Goal: Find specific page/section: Find specific page/section

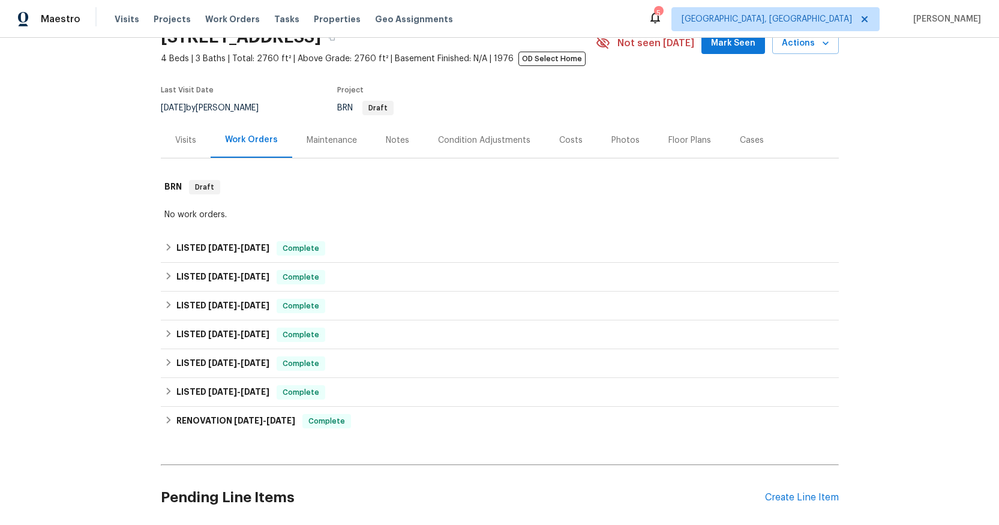
scroll to position [163, 0]
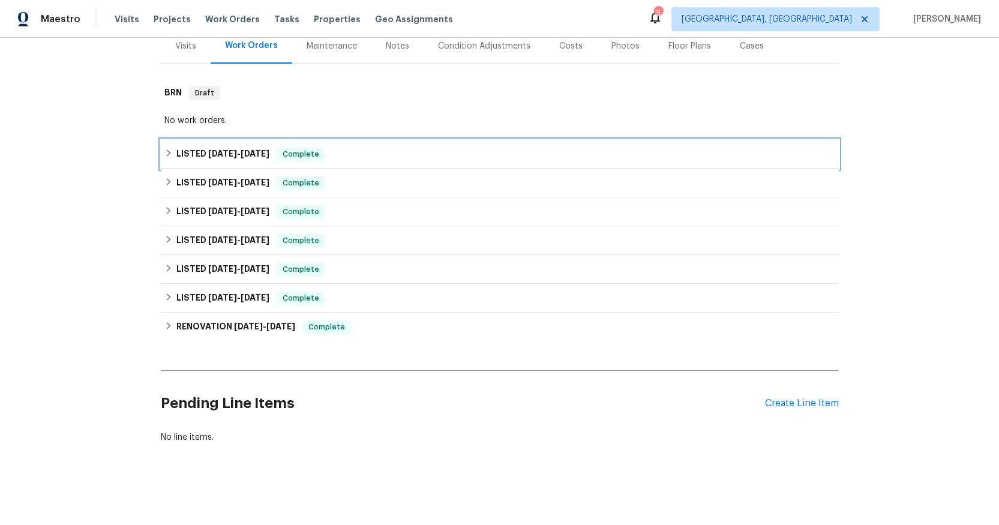
click at [238, 149] on span "5/28/25 - 8/11/25" at bounding box center [238, 153] width 61 height 8
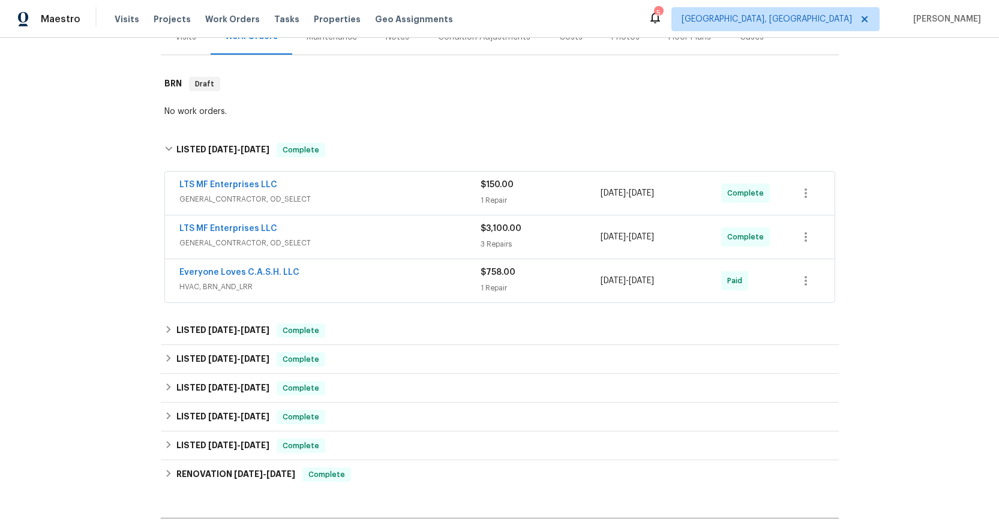
click at [258, 244] on span "GENERAL_CONTRACTOR, OD_SELECT" at bounding box center [329, 243] width 301 height 12
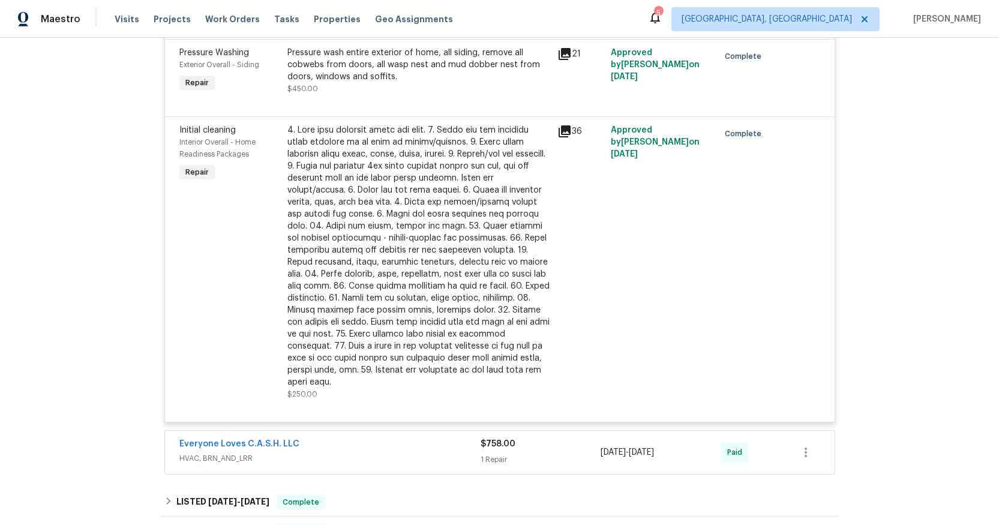
scroll to position [760, 0]
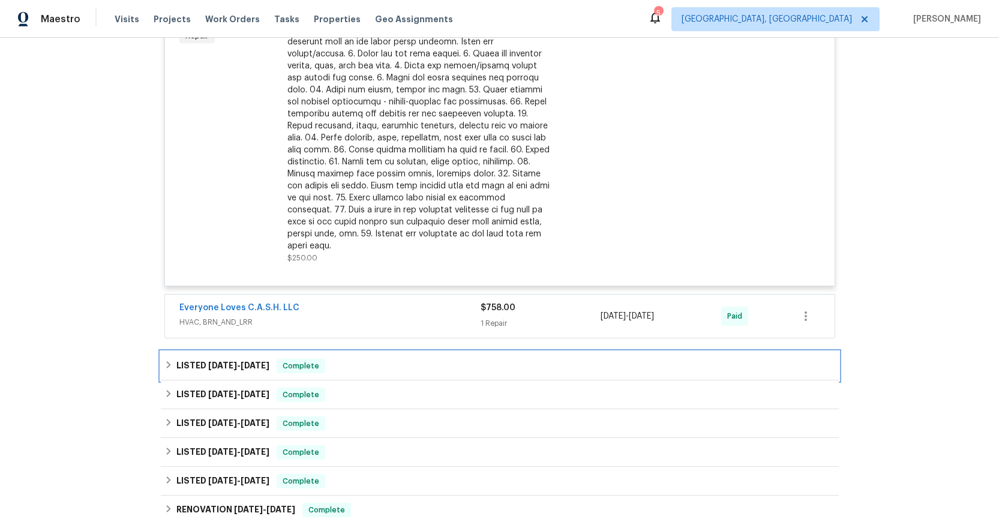
click at [230, 361] on span "[DATE]" at bounding box center [222, 365] width 29 height 8
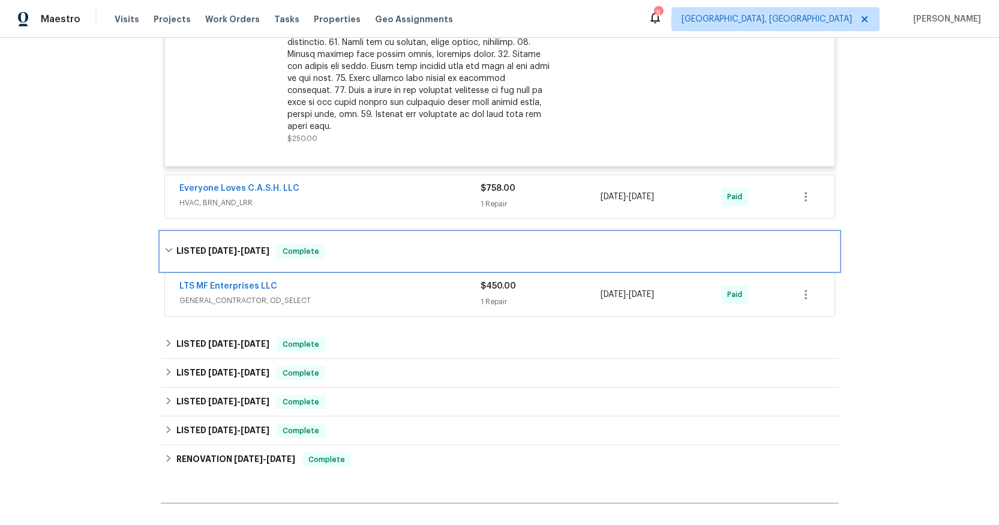
scroll to position [994, 0]
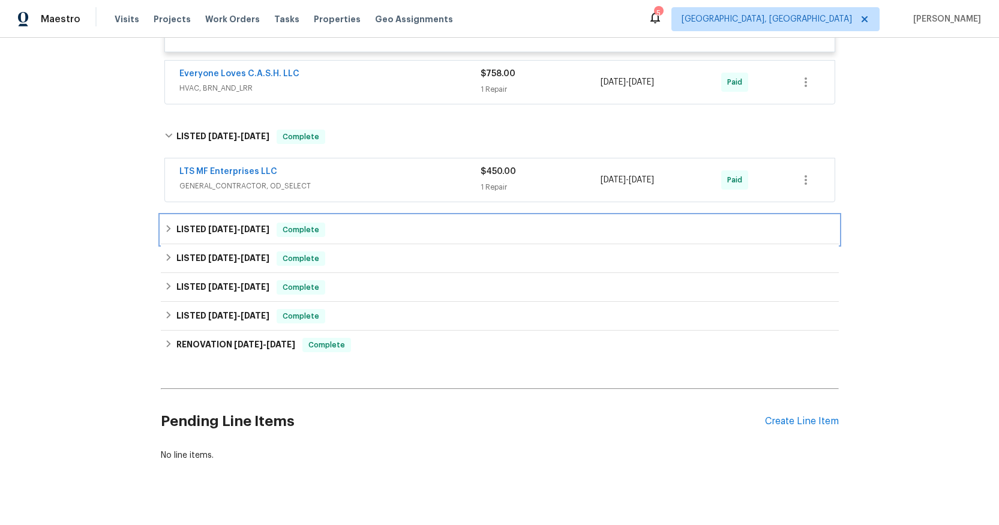
click at [211, 223] on h6 "LISTED 1/16/25 - 1/17/25" at bounding box center [222, 230] width 93 height 14
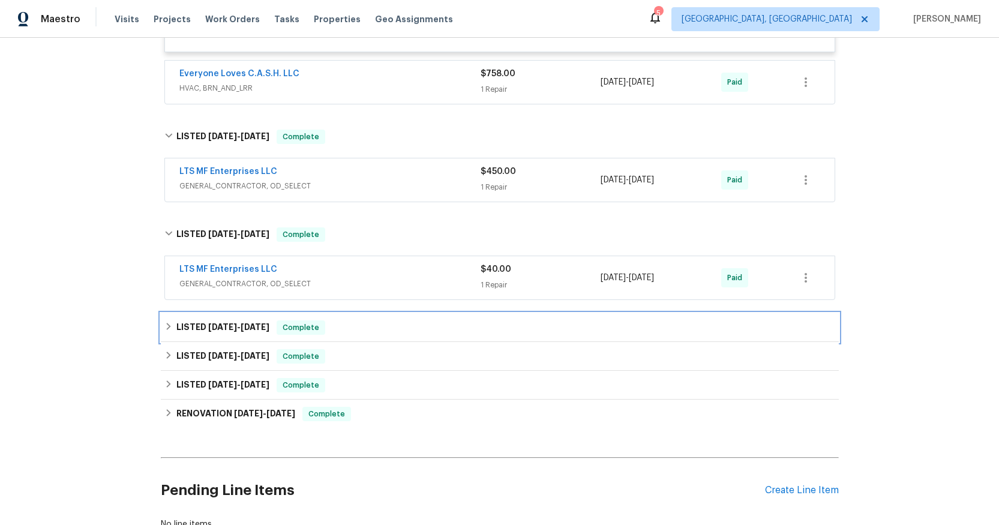
click at [213, 323] on span "[DATE]" at bounding box center [222, 327] width 29 height 8
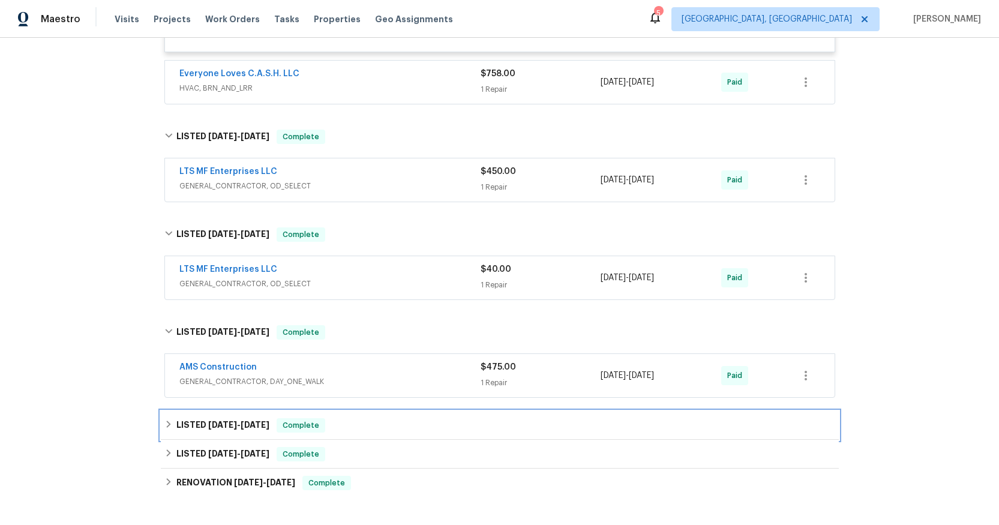
click at [208, 421] on span "[DATE]" at bounding box center [222, 425] width 29 height 8
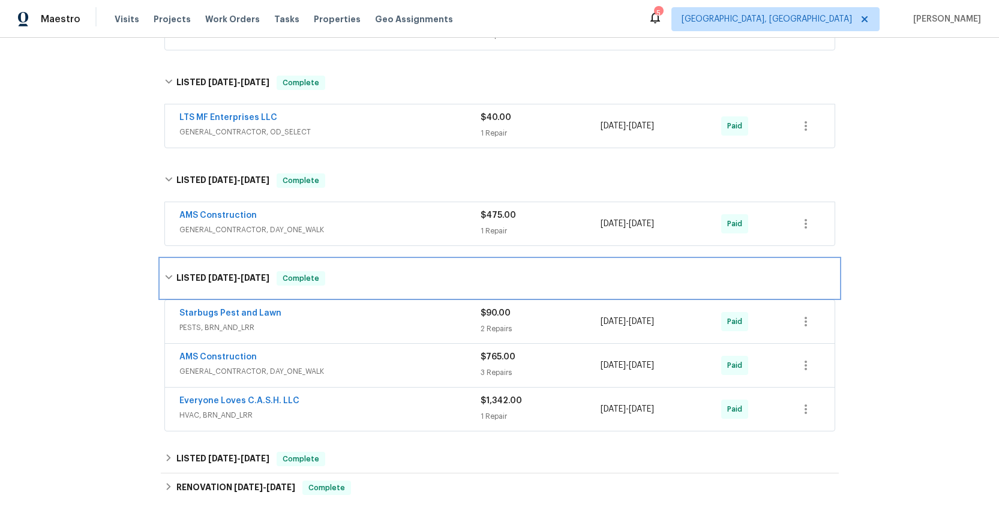
scroll to position [1207, 0]
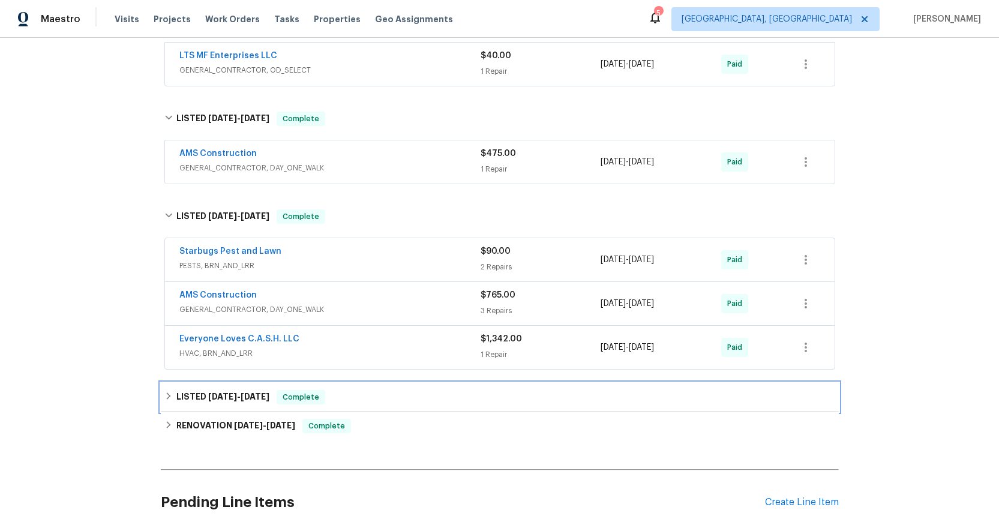
click at [234, 392] on span "[DATE] - [DATE]" at bounding box center [238, 396] width 61 height 8
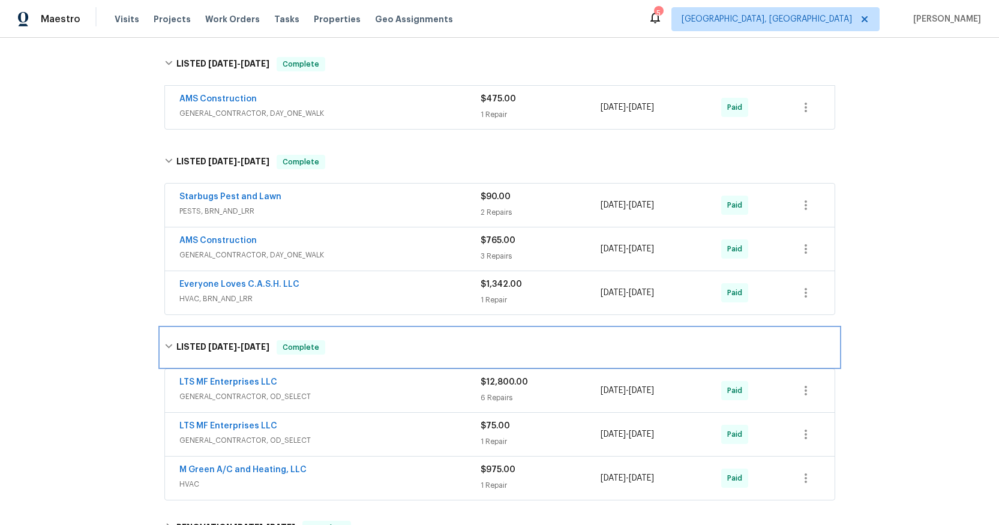
scroll to position [1317, 0]
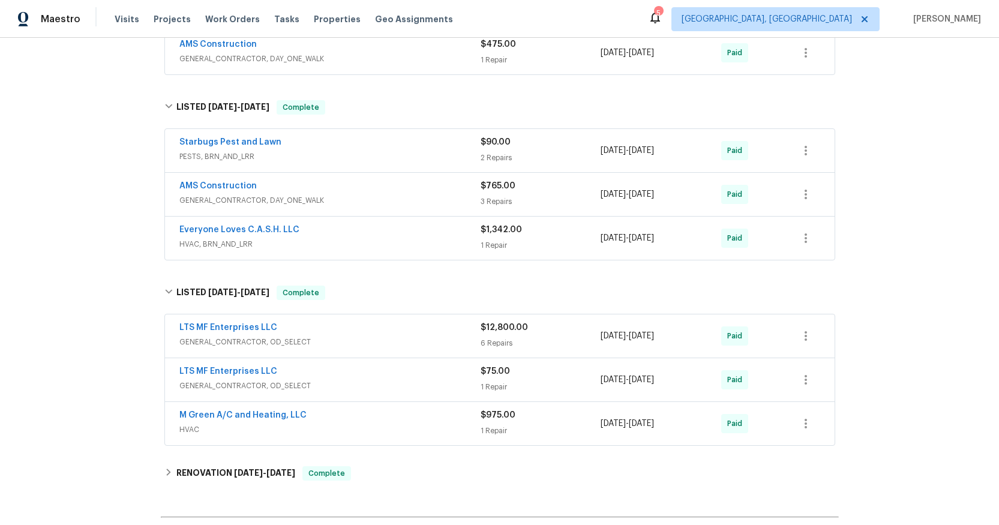
click at [253, 336] on span "GENERAL_CONTRACTOR, OD_SELECT" at bounding box center [329, 342] width 301 height 12
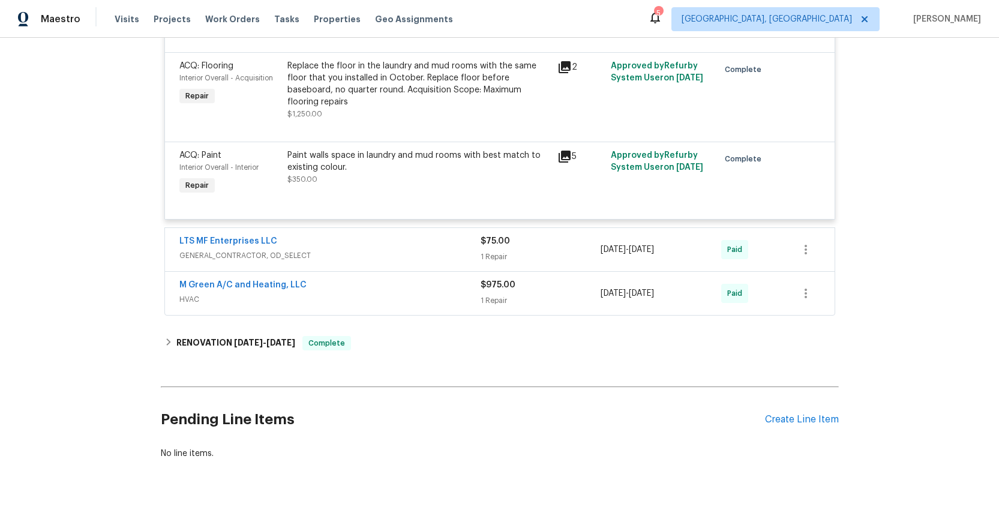
scroll to position [1975, 0]
click at [241, 338] on span "[DATE]" at bounding box center [248, 342] width 29 height 8
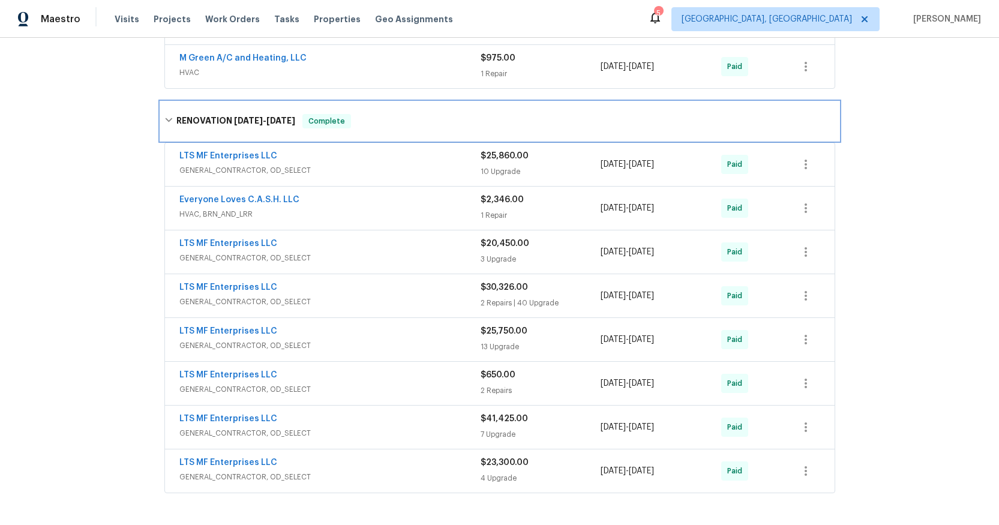
scroll to position [2210, 0]
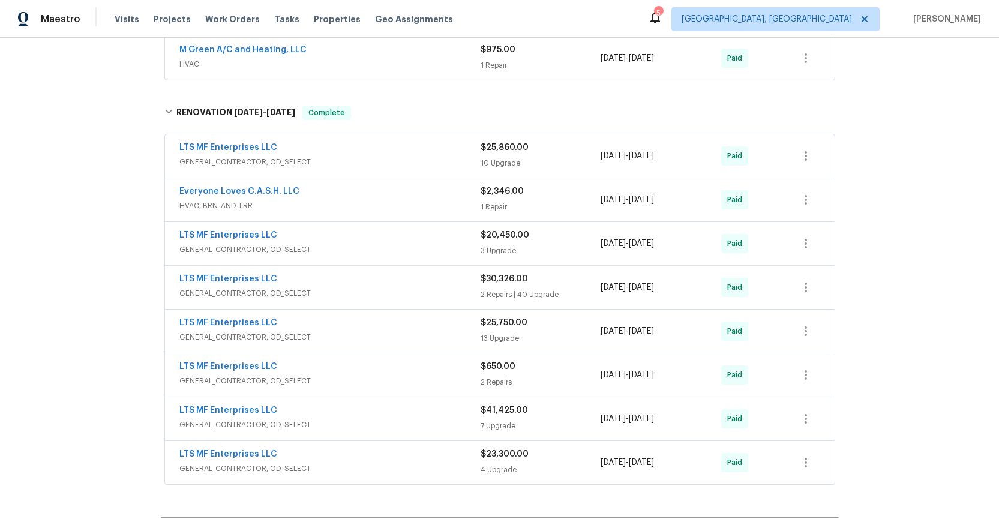
click at [240, 156] on span "GENERAL_CONTRACTOR, OD_SELECT" at bounding box center [329, 162] width 301 height 12
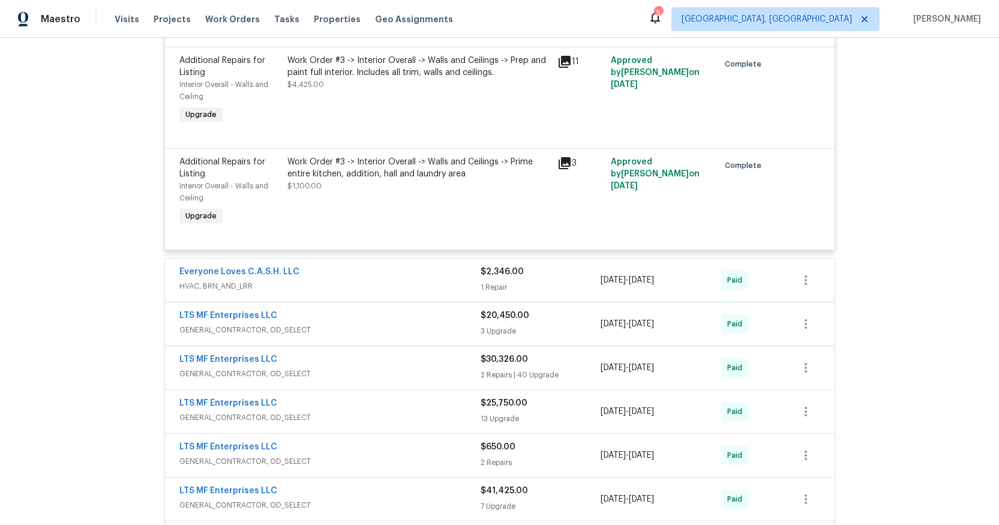
scroll to position [3186, 0]
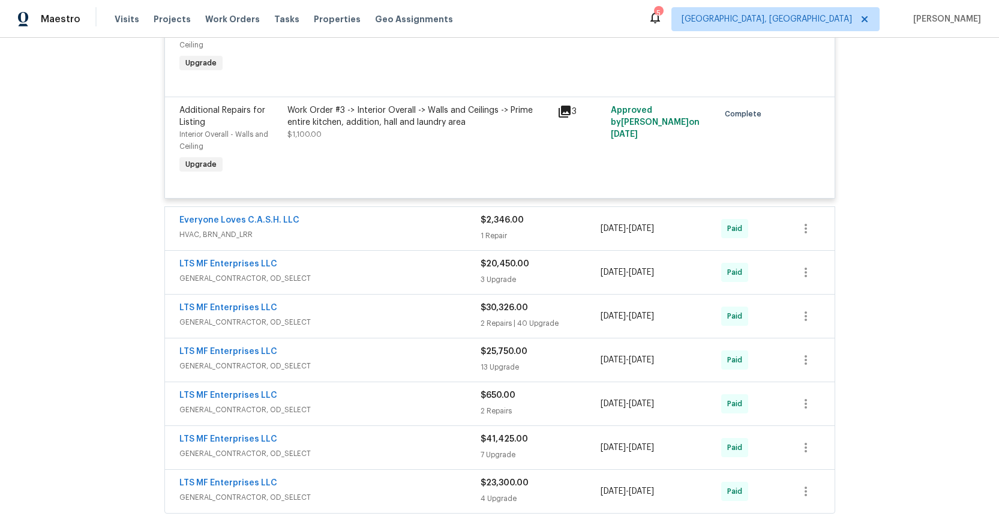
click at [232, 272] on span "GENERAL_CONTRACTOR, OD_SELECT" at bounding box center [329, 278] width 301 height 12
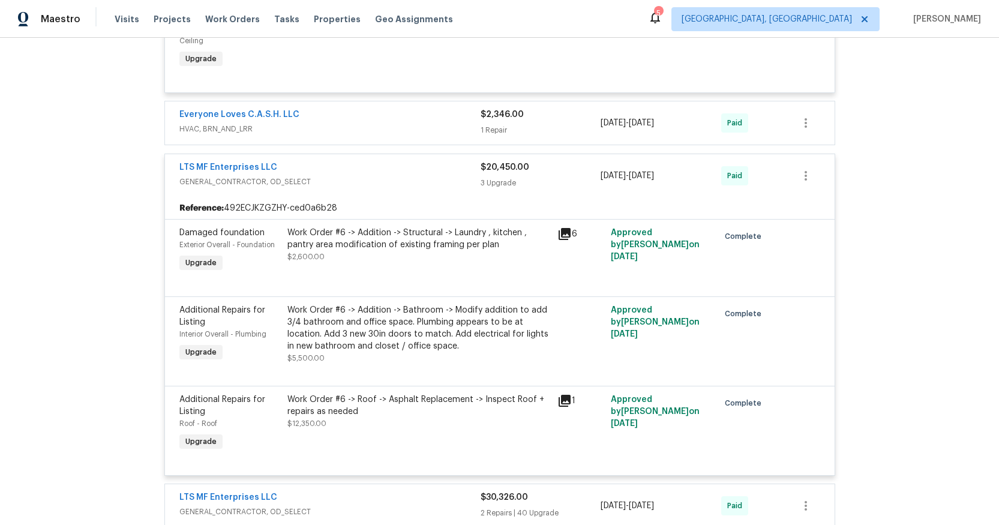
scroll to position [3509, 0]
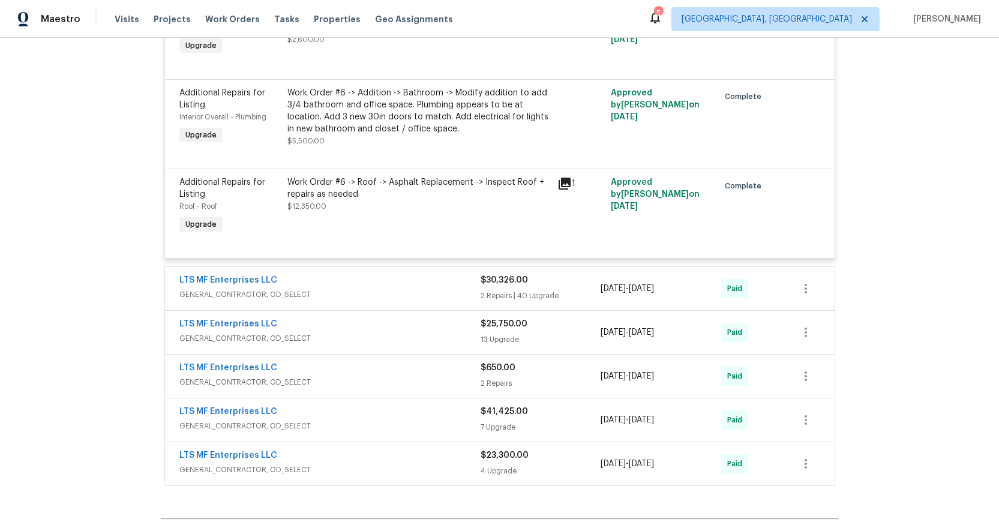
click at [246, 289] on span "GENERAL_CONTRACTOR, OD_SELECT" at bounding box center [329, 295] width 301 height 12
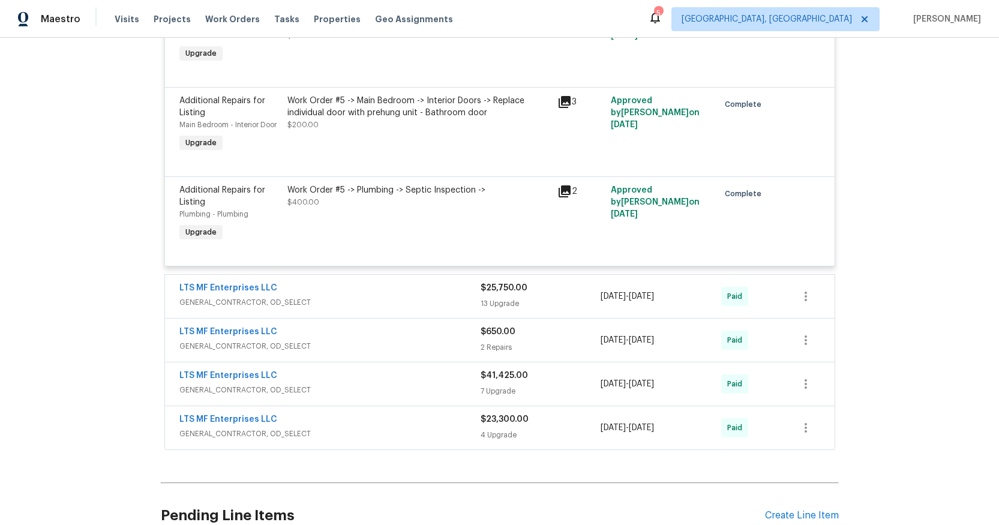
scroll to position [7644, 0]
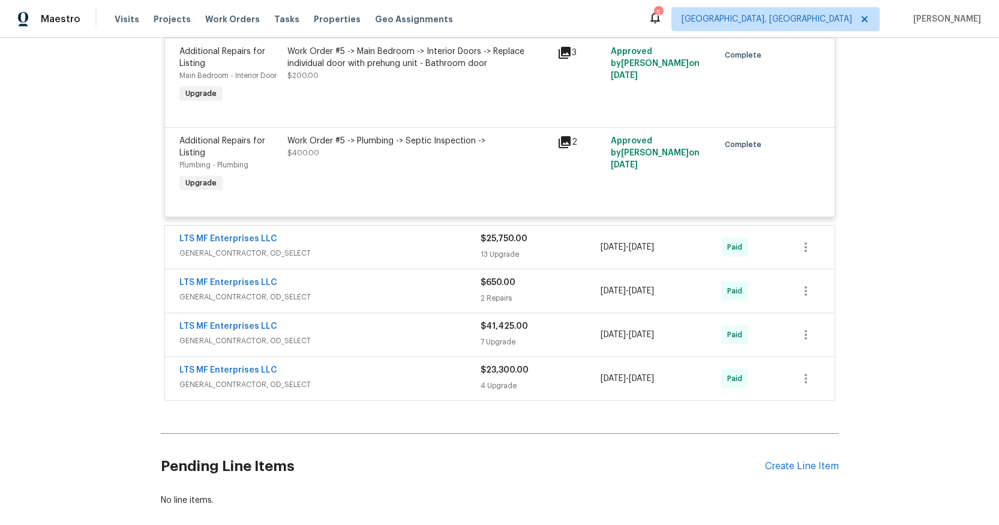
click at [242, 247] on span "GENERAL_CONTRACTOR, OD_SELECT" at bounding box center [329, 253] width 301 height 12
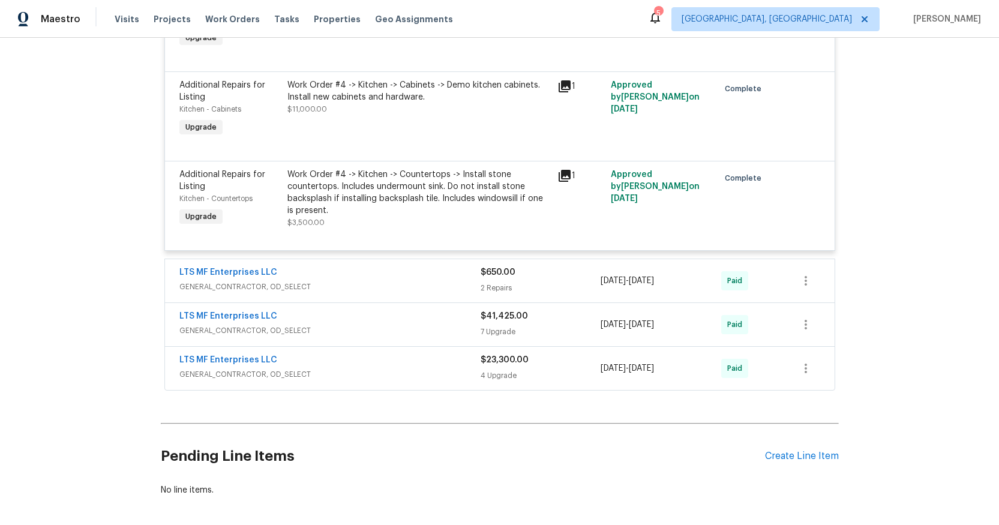
scroll to position [8906, 0]
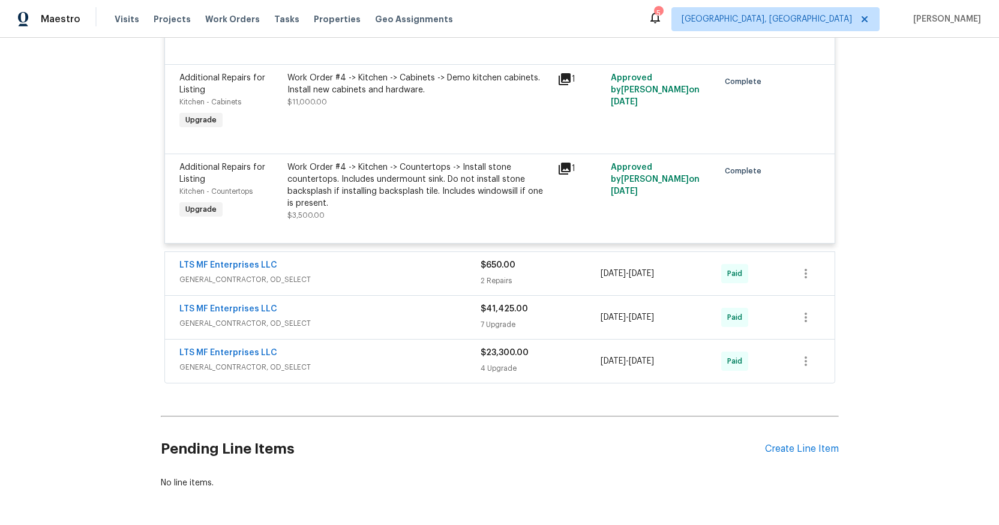
click at [250, 317] on span "GENERAL_CONTRACTOR, OD_SELECT" at bounding box center [329, 323] width 301 height 12
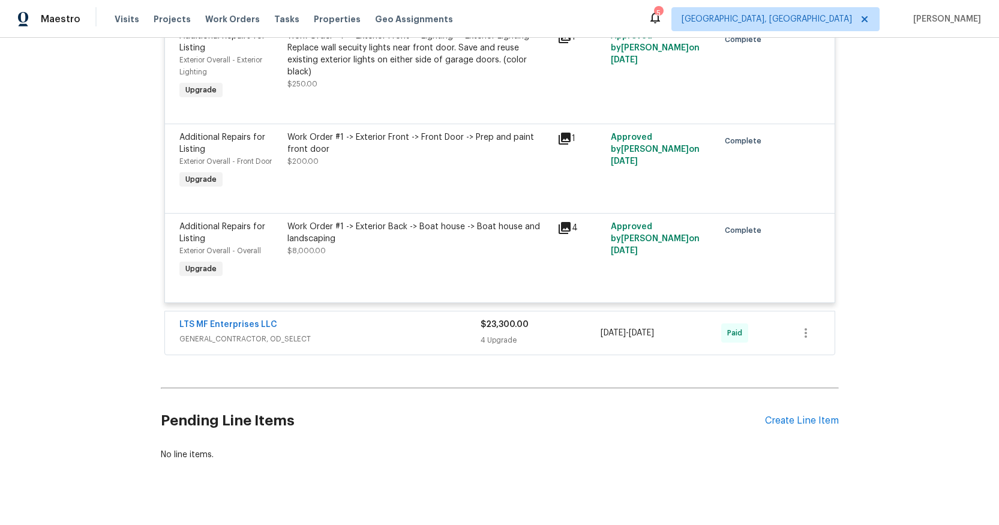
scroll to position [9626, 0]
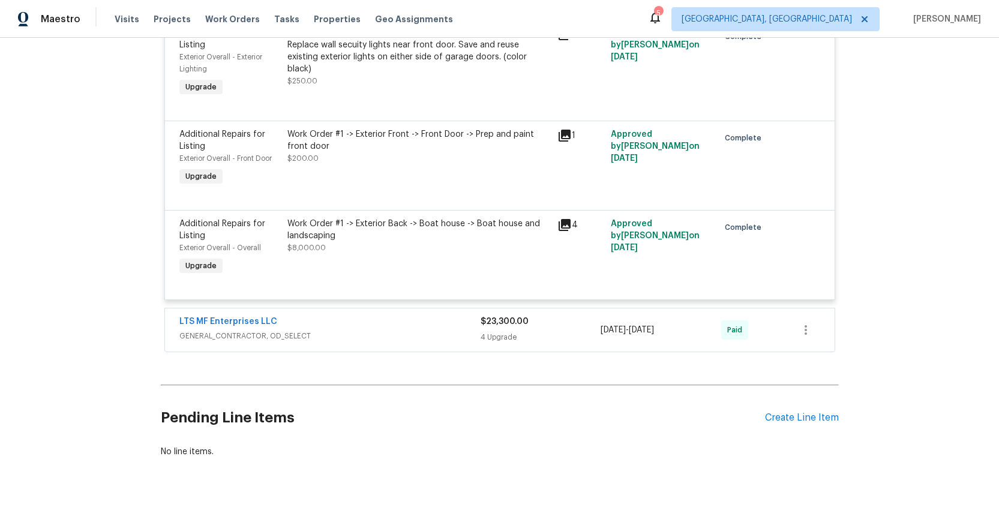
click at [270, 330] on span "GENERAL_CONTRACTOR, OD_SELECT" at bounding box center [329, 336] width 301 height 12
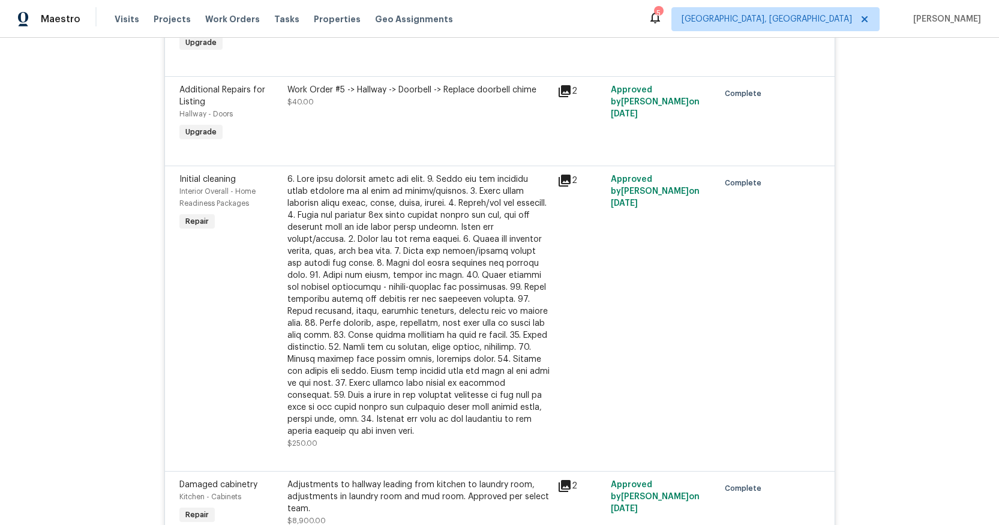
scroll to position [5138, 0]
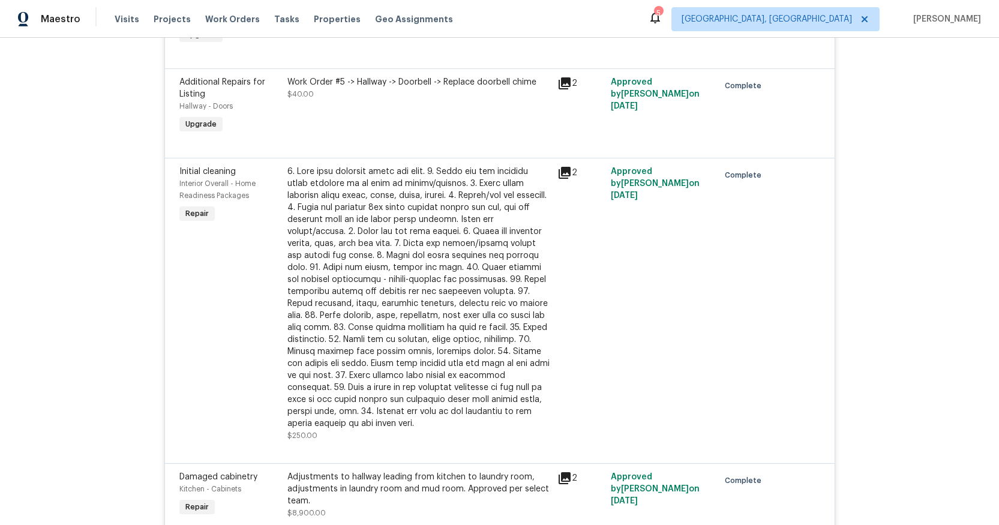
click at [560, 472] on icon at bounding box center [565, 478] width 12 height 12
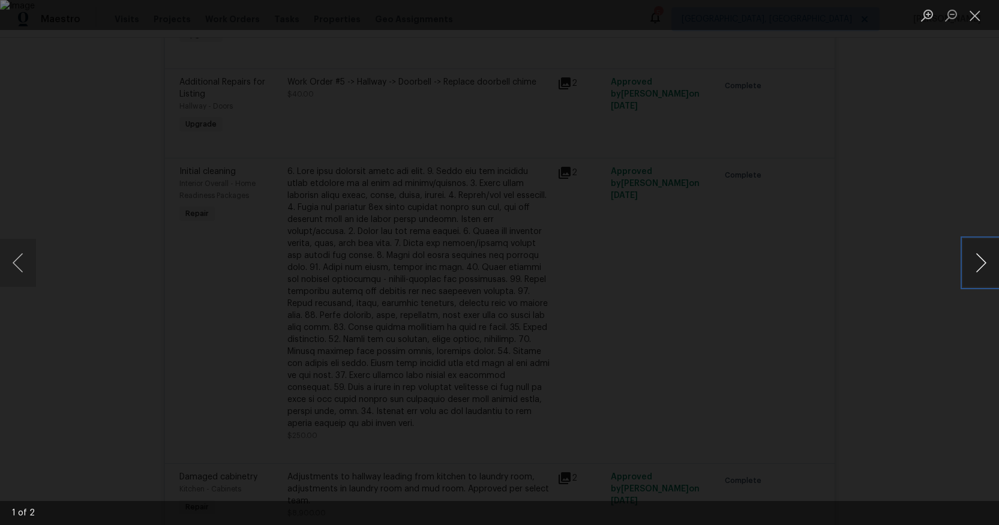
click at [978, 269] on button "Next image" at bounding box center [981, 263] width 36 height 48
click at [976, 17] on button "Close lightbox" at bounding box center [975, 15] width 24 height 21
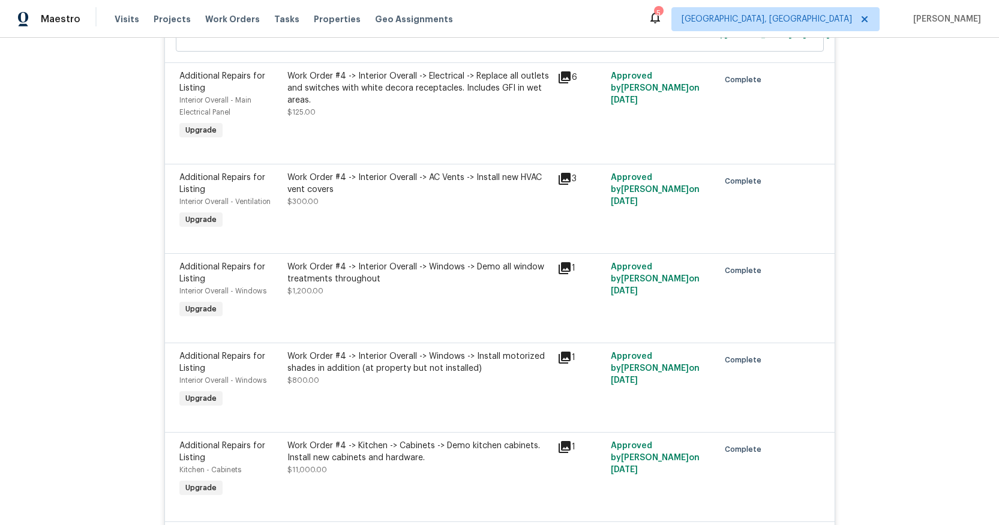
scroll to position [8650, 0]
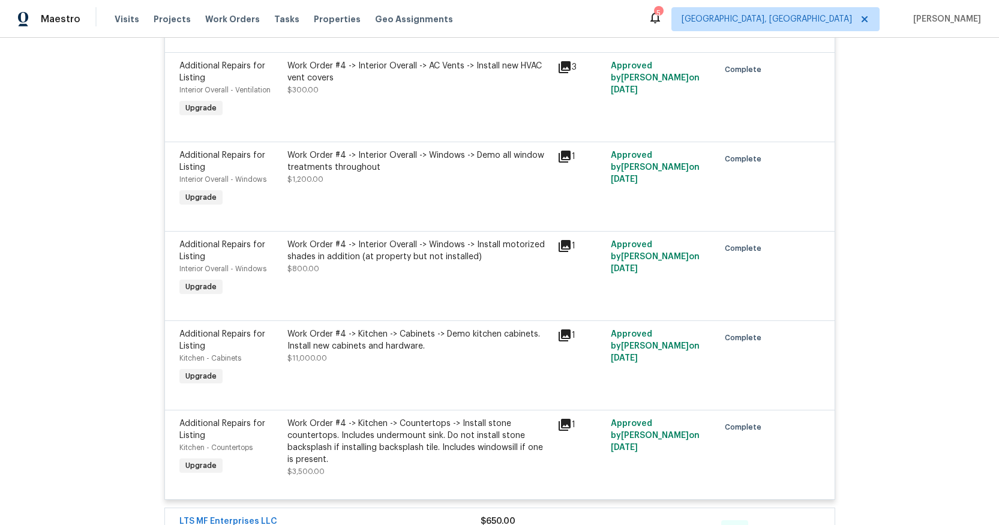
click at [560, 329] on icon at bounding box center [565, 335] width 12 height 12
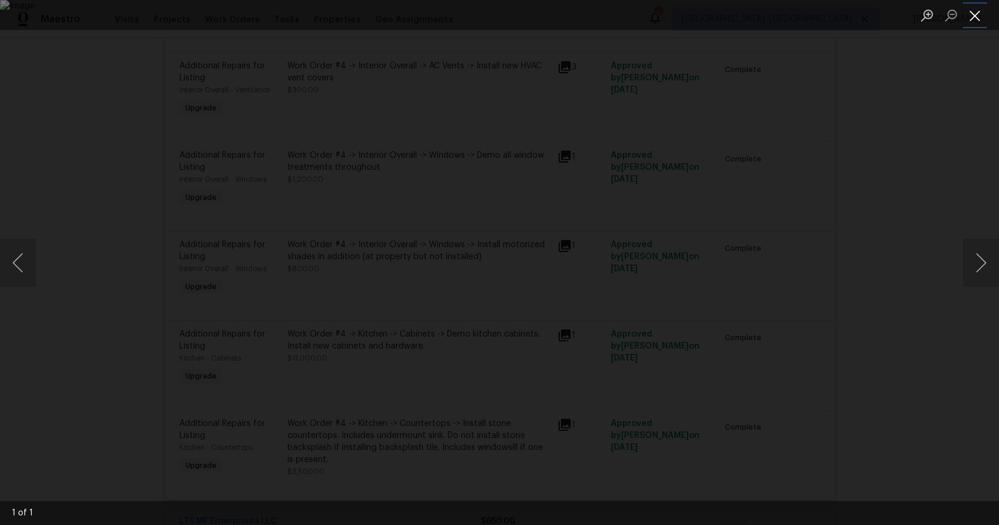
click at [978, 16] on button "Close lightbox" at bounding box center [975, 15] width 24 height 21
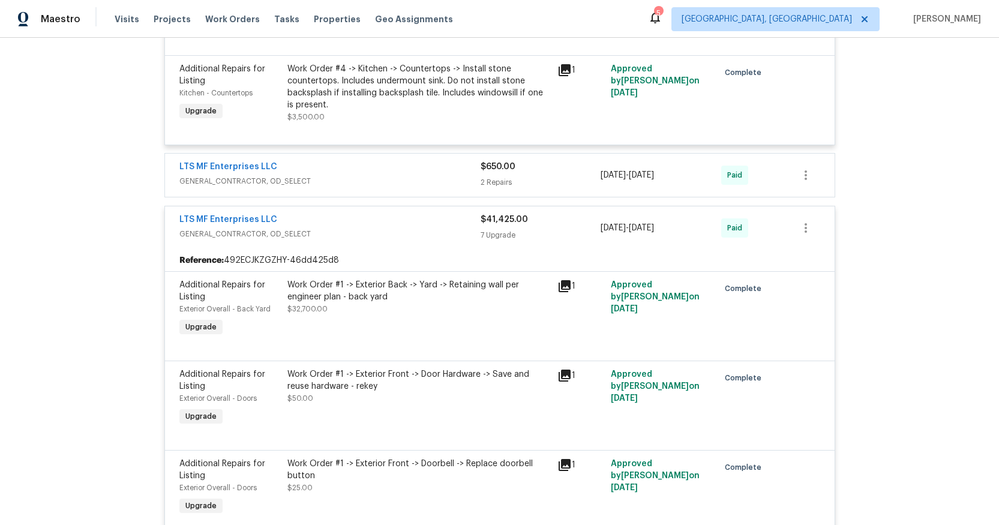
scroll to position [9006, 0]
click at [560, 279] on icon at bounding box center [565, 285] width 12 height 12
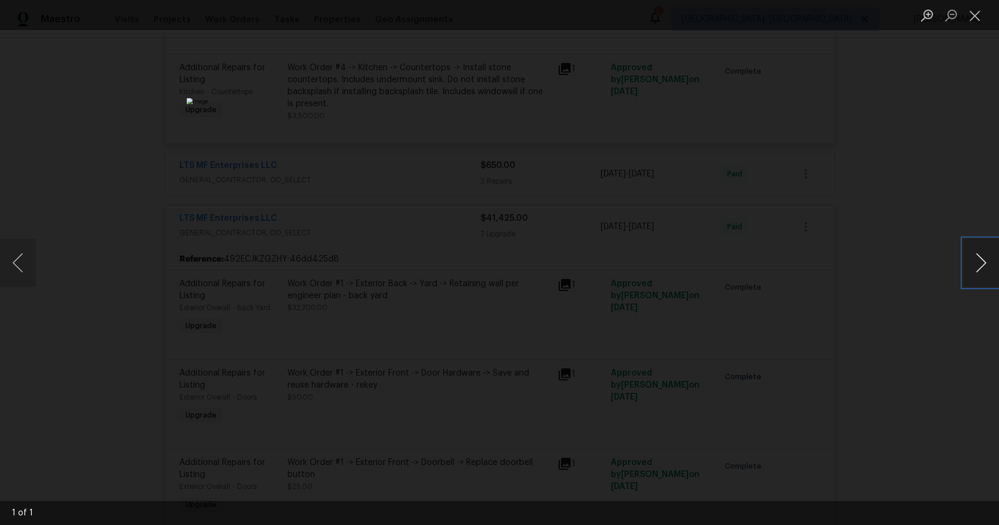
click at [981, 260] on button "Next image" at bounding box center [981, 263] width 36 height 48
drag, startPoint x: 979, startPoint y: 15, endPoint x: 951, endPoint y: 56, distance: 49.8
click at [978, 16] on button "Close lightbox" at bounding box center [975, 15] width 24 height 21
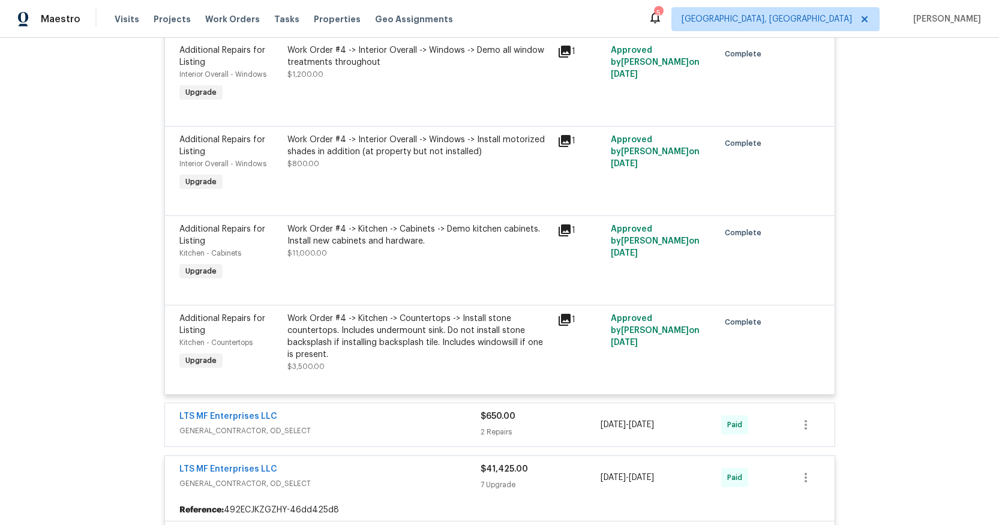
scroll to position [8730, 0]
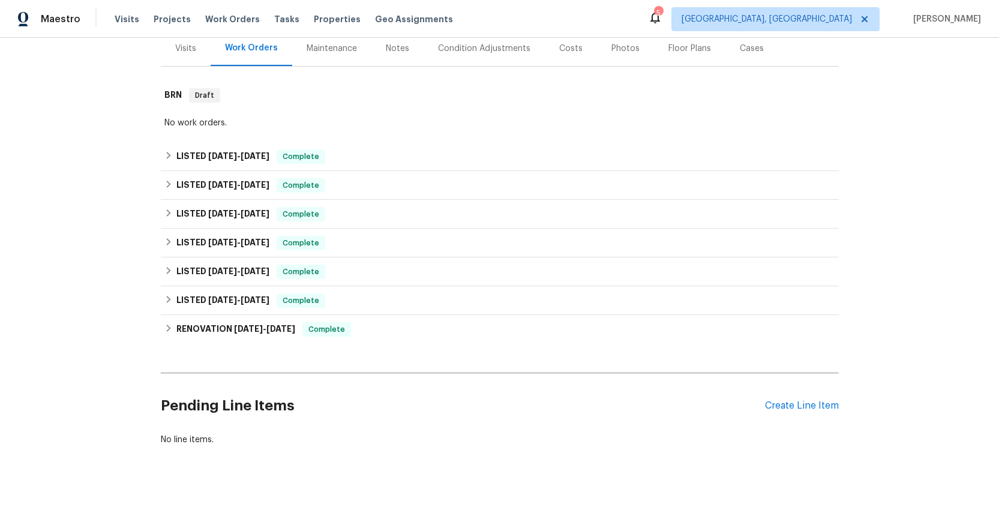
scroll to position [163, 0]
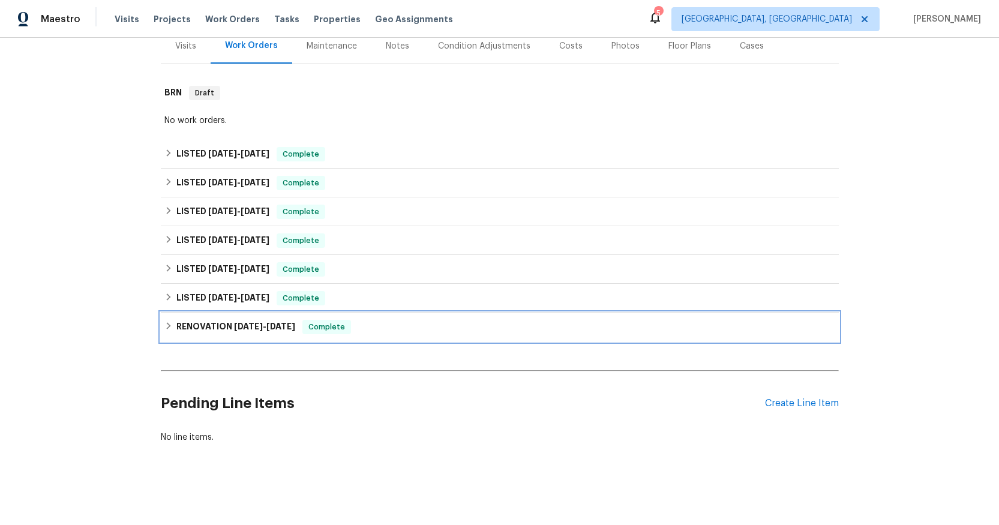
click at [247, 322] on h6 "RENOVATION [DATE] - [DATE]" at bounding box center [235, 327] width 119 height 14
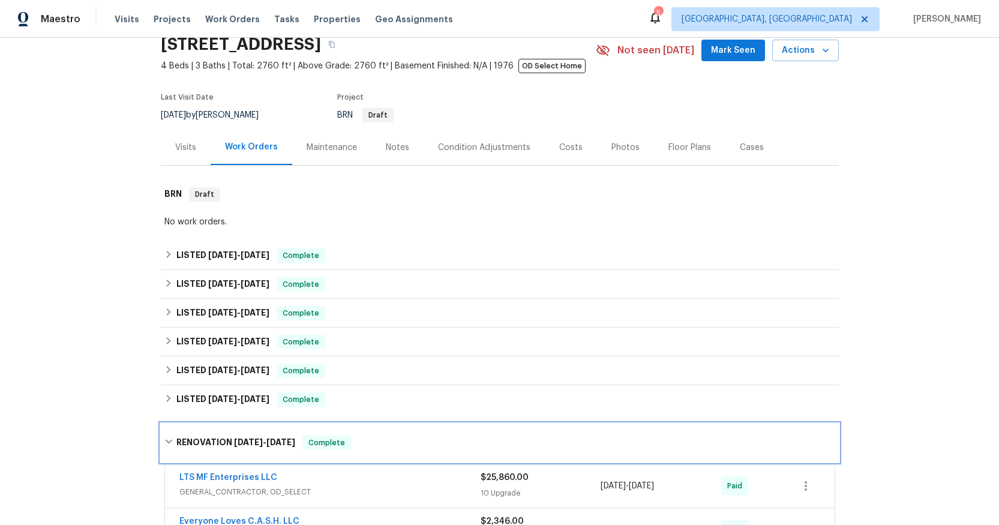
scroll to position [45, 0]
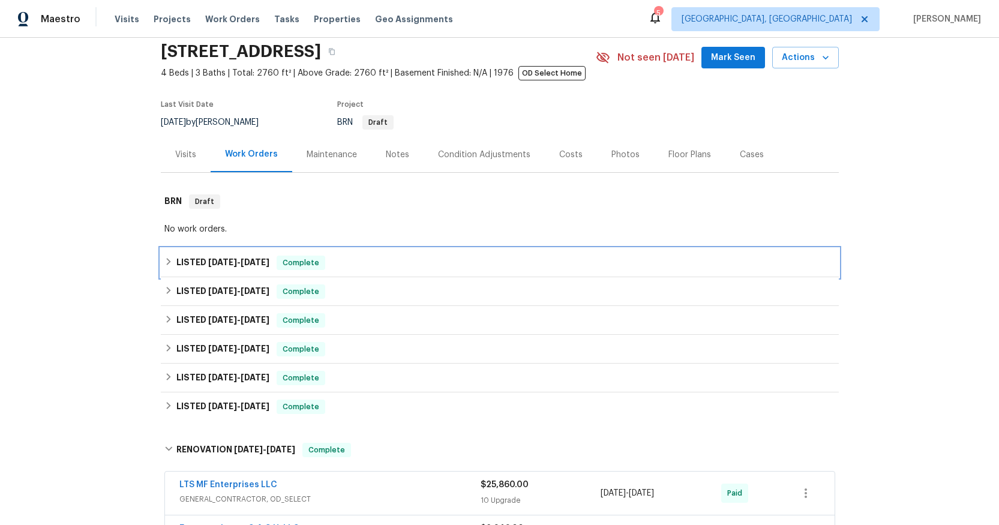
click at [233, 260] on span "[DATE]" at bounding box center [222, 262] width 29 height 8
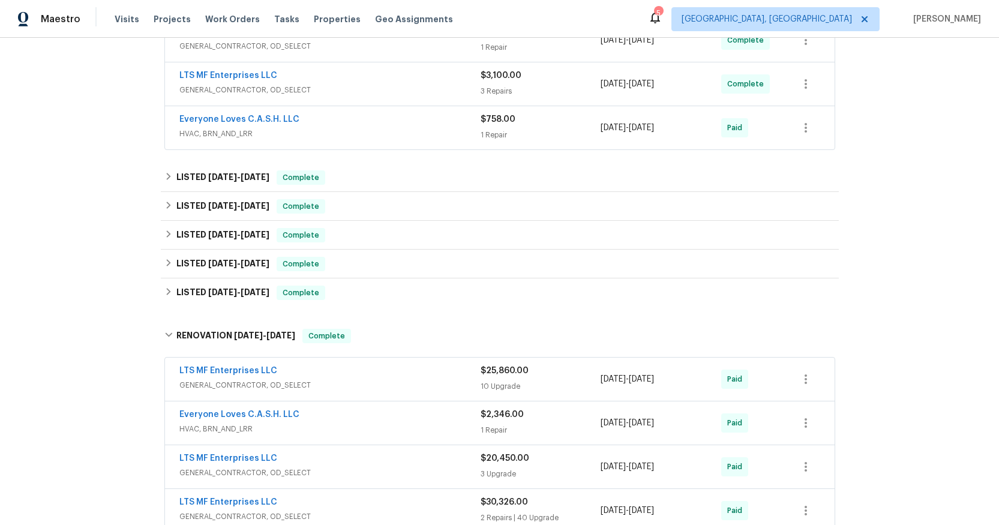
scroll to position [324, 0]
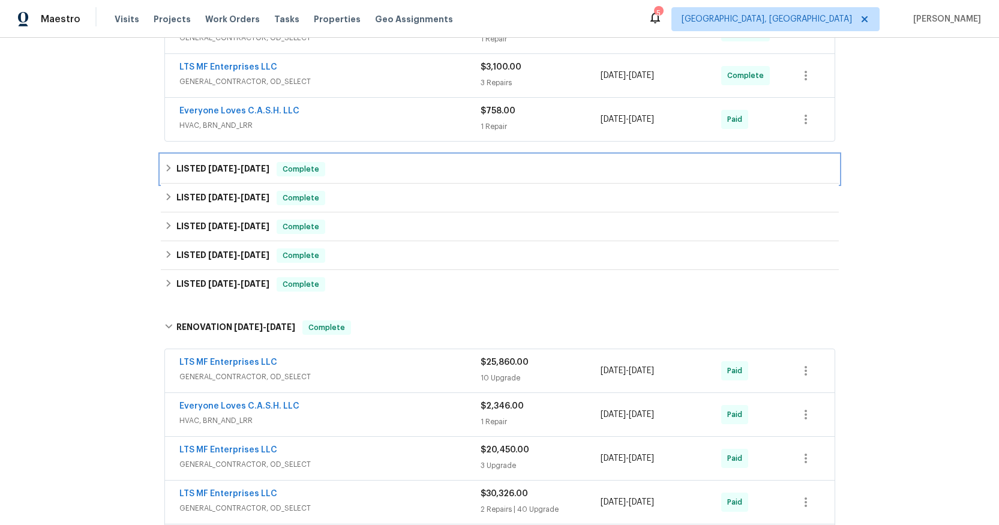
click at [230, 166] on span "[DATE]" at bounding box center [222, 168] width 29 height 8
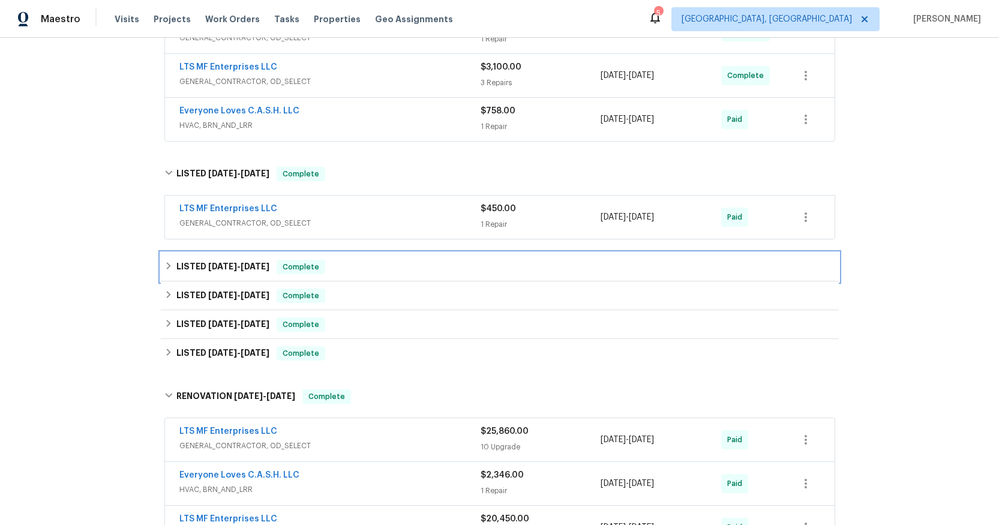
click at [229, 263] on span "[DATE]" at bounding box center [222, 266] width 29 height 8
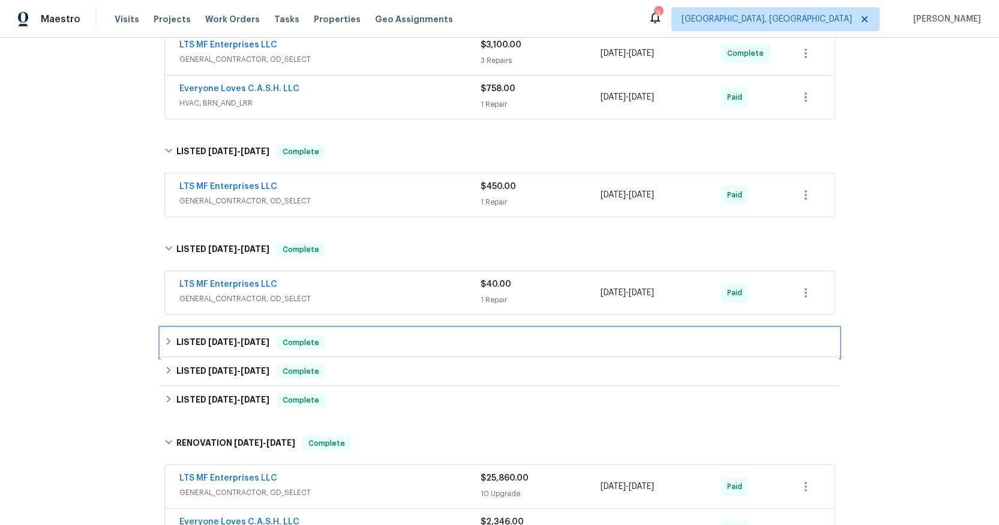
click at [236, 339] on span "[DATE] - [DATE]" at bounding box center [238, 342] width 61 height 8
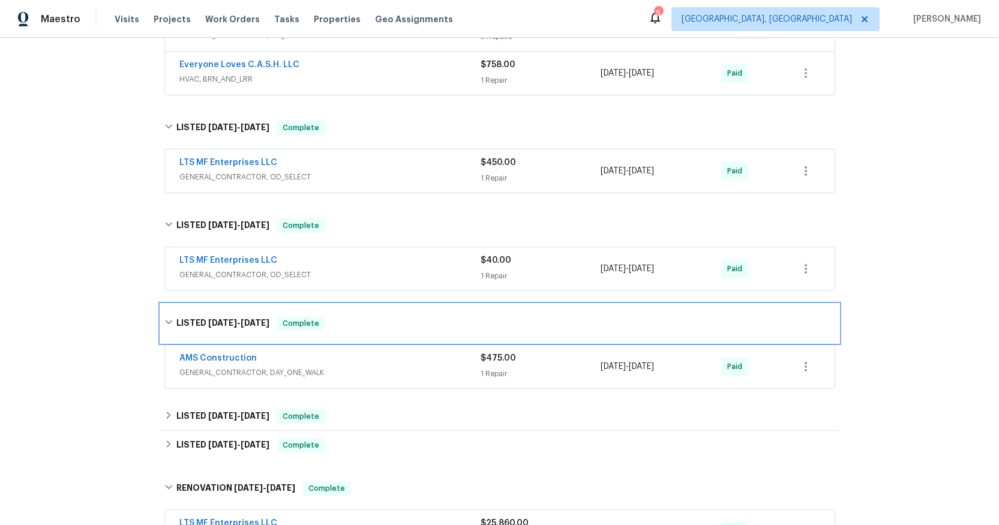
scroll to position [441, 0]
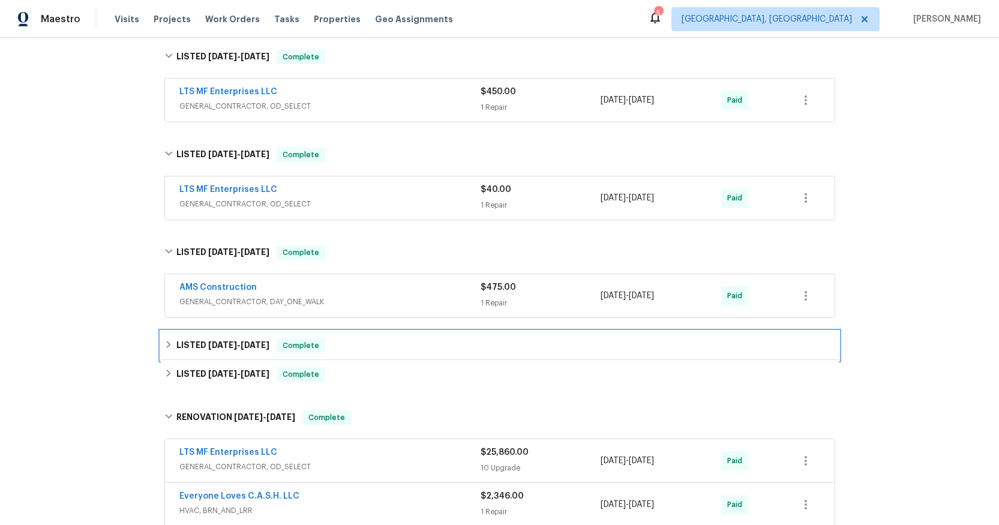
click at [227, 347] on span "[DATE]" at bounding box center [222, 345] width 29 height 8
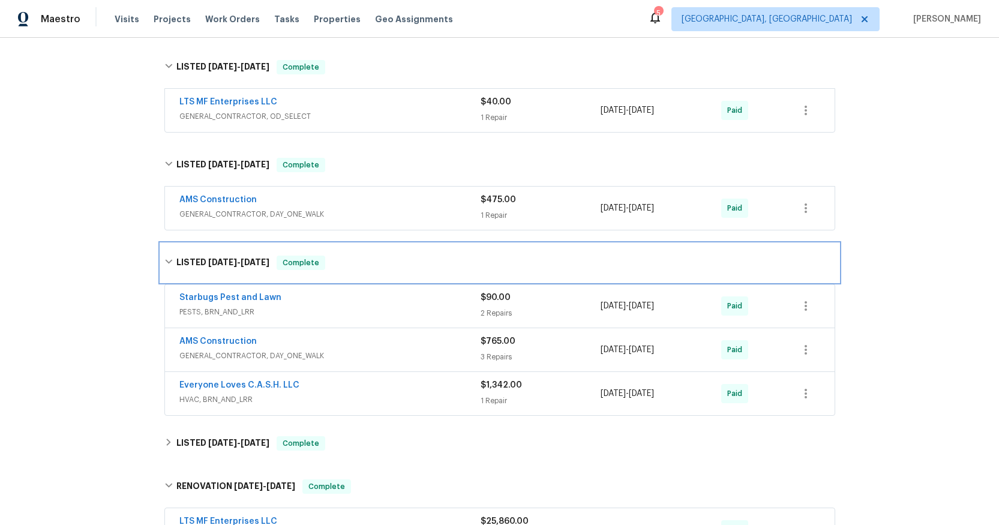
scroll to position [605, 0]
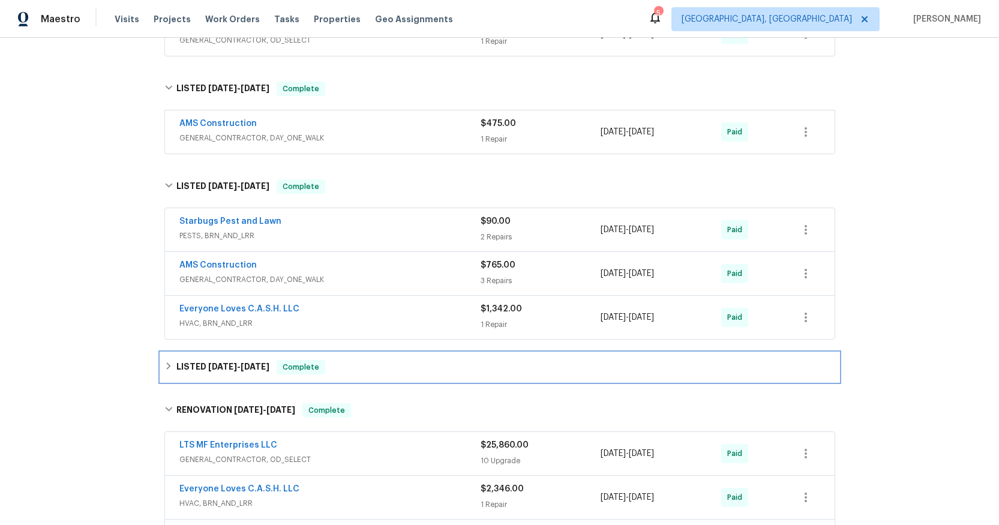
click at [236, 367] on span "[DATE] - [DATE]" at bounding box center [238, 366] width 61 height 8
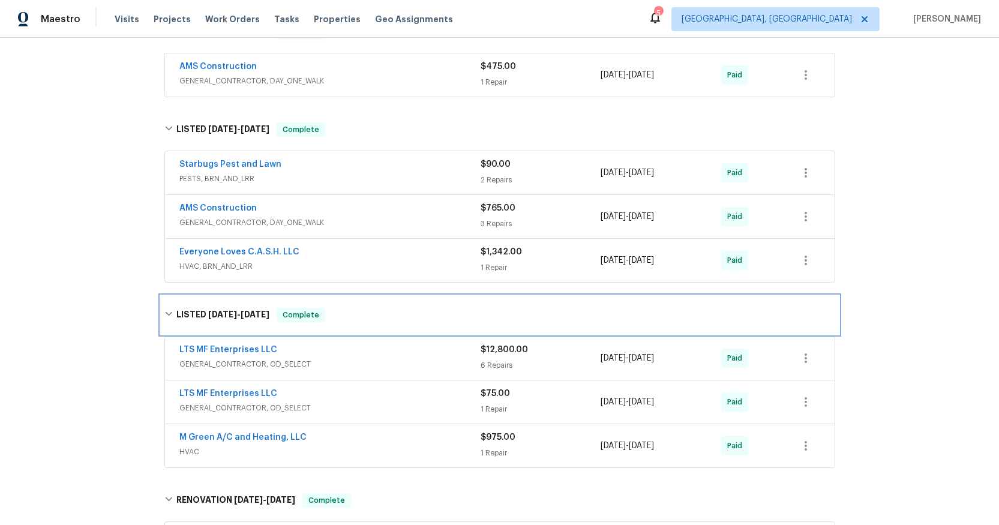
scroll to position [807, 0]
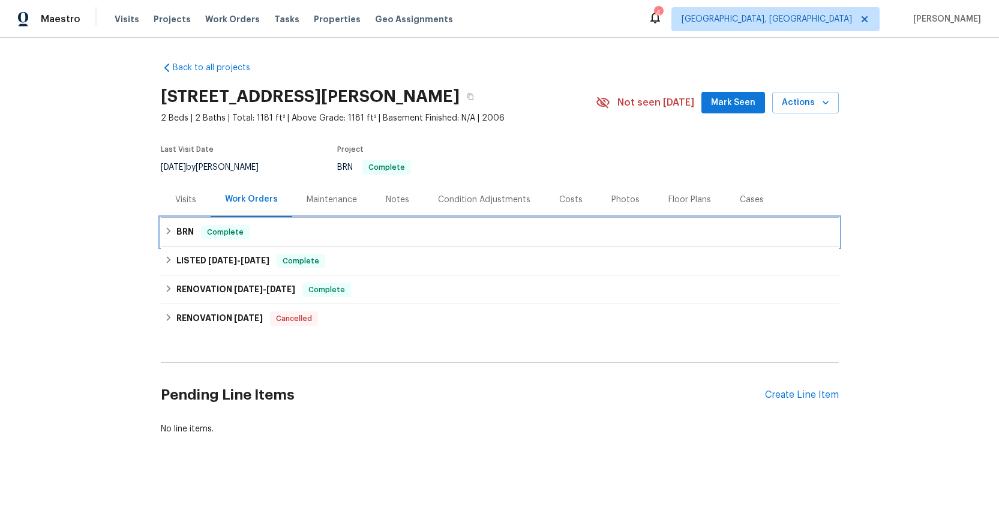
click at [178, 235] on h6 "BRN" at bounding box center [184, 232] width 17 height 14
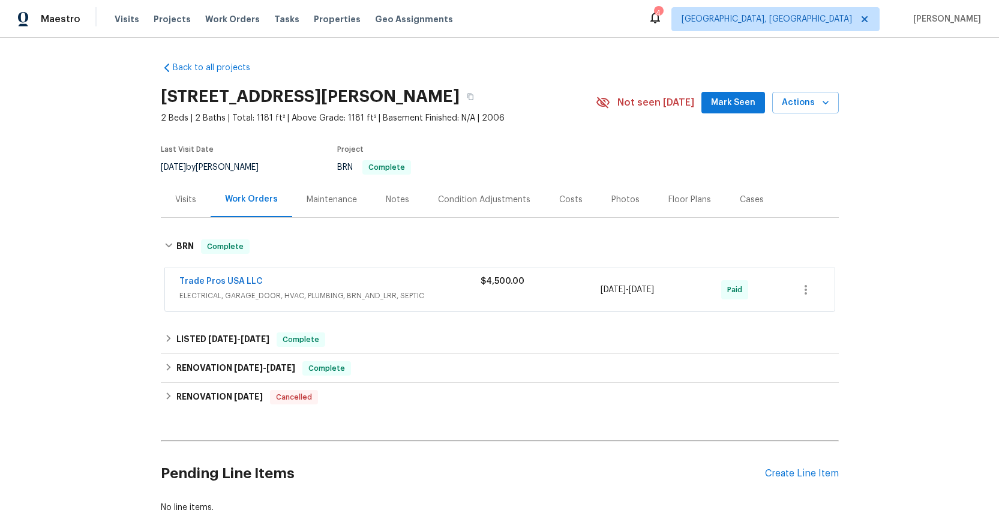
click at [367, 297] on span "ELECTRICAL, GARAGE_DOOR, HVAC, PLUMBING, BRN_AND_LRR, SEPTIC" at bounding box center [329, 296] width 301 height 12
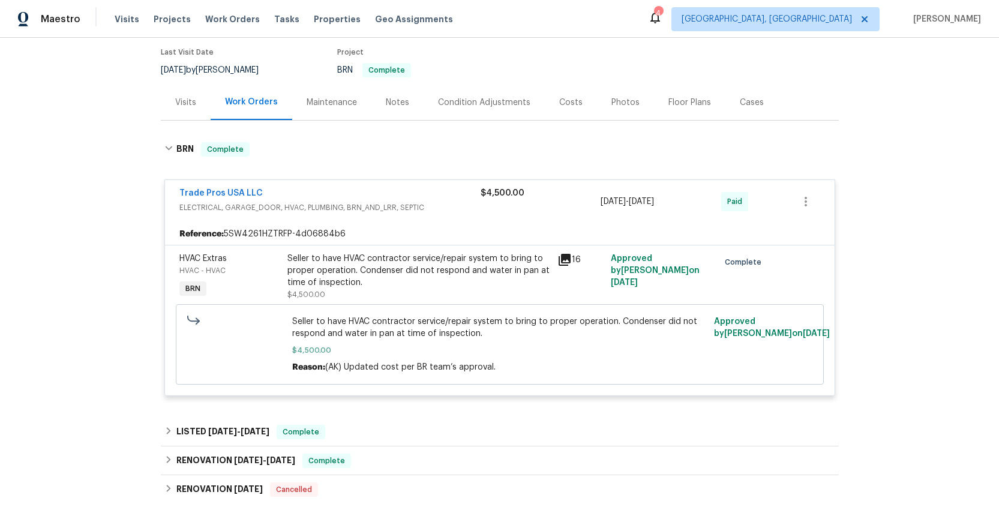
scroll to position [99, 0]
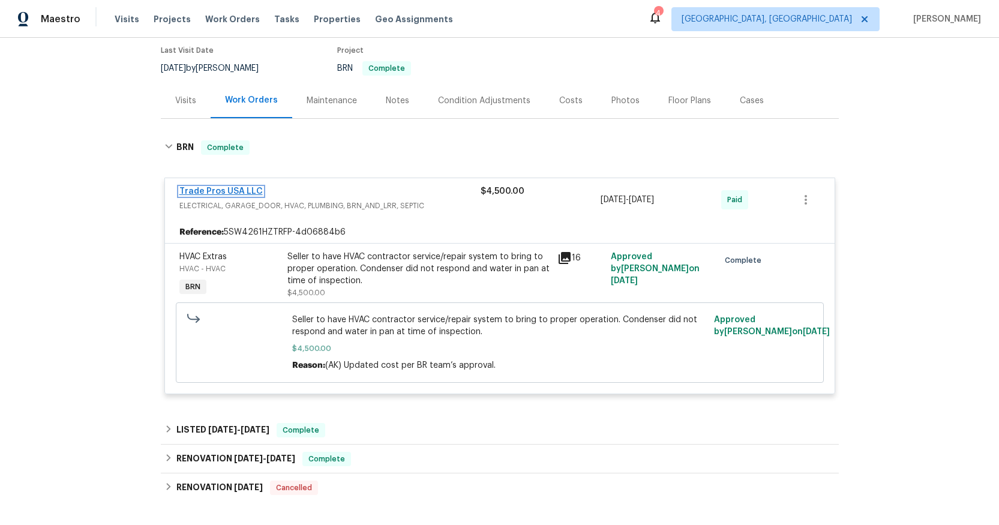
click at [227, 190] on link "Trade Pros USA LLC" at bounding box center [220, 191] width 83 height 8
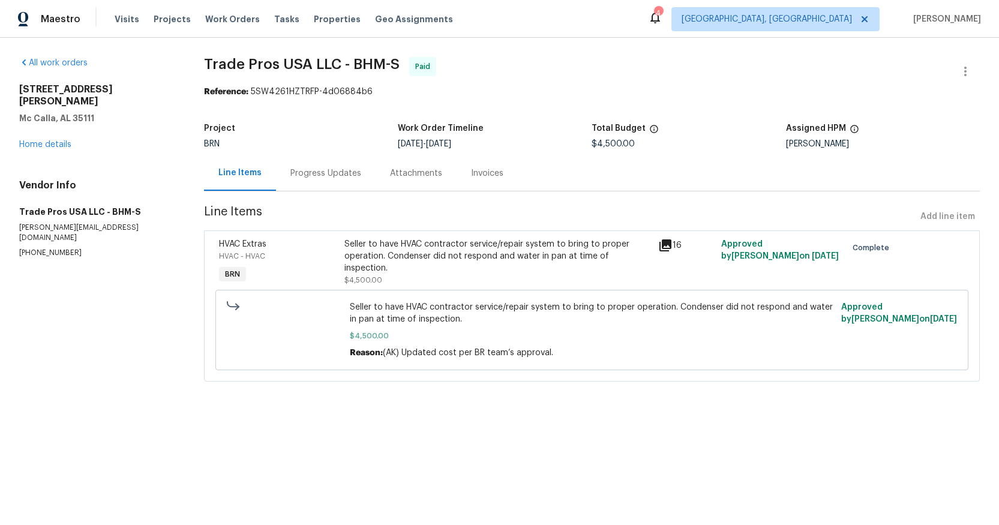
click at [326, 176] on div "Progress Updates" at bounding box center [325, 173] width 71 height 12
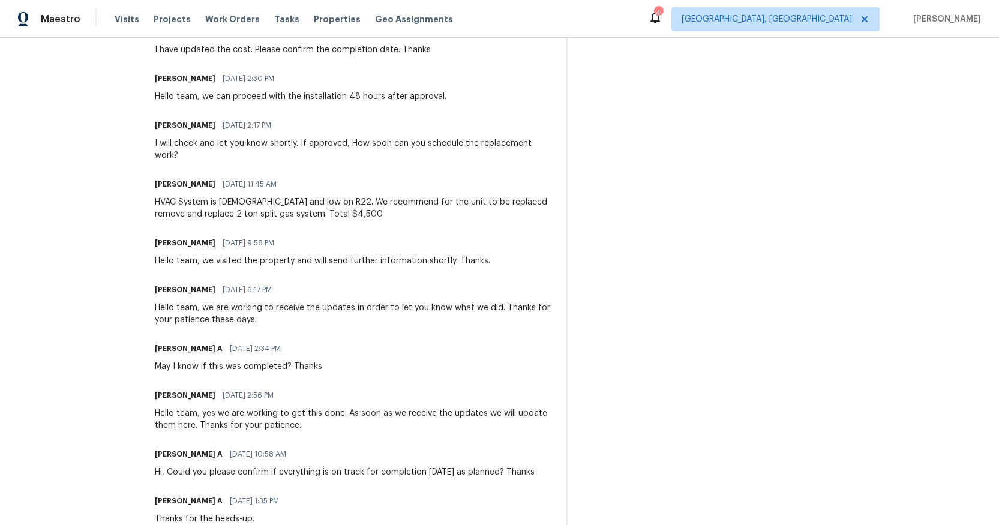
scroll to position [759, 0]
